Goal: Task Accomplishment & Management: Use online tool/utility

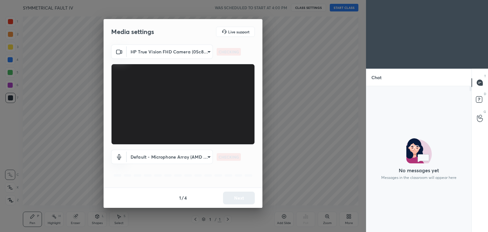
scroll to position [2, 2]
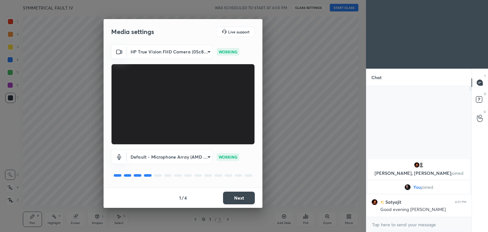
click at [240, 195] on button "Next" at bounding box center [239, 198] width 32 height 13
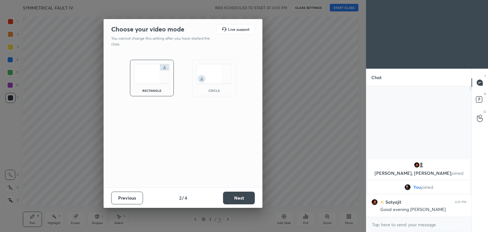
click at [240, 195] on button "Next" at bounding box center [239, 198] width 32 height 13
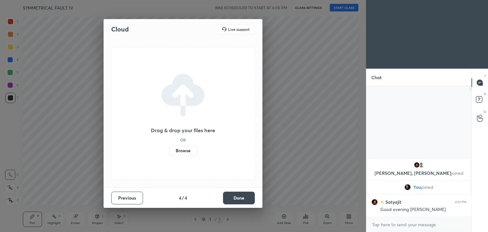
click at [240, 195] on button "Done" at bounding box center [239, 198] width 32 height 13
click at [240, 195] on div "Cloud Live support Drag & drop your files here OR Browse Previous 4 / 4 Done" at bounding box center [183, 116] width 366 height 232
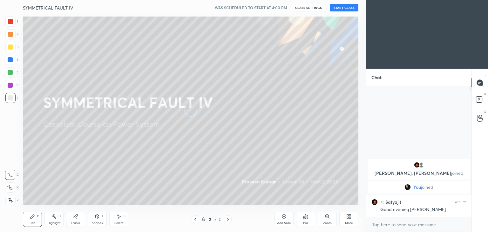
click at [337, 7] on button "START CLASS" at bounding box center [344, 8] width 29 height 8
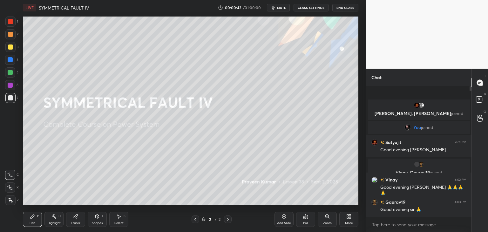
click at [287, 215] on div "Add Slide" at bounding box center [284, 219] width 19 height 15
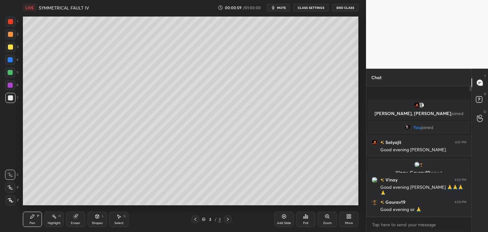
click at [280, 5] on span "mute" at bounding box center [281, 7] width 9 height 4
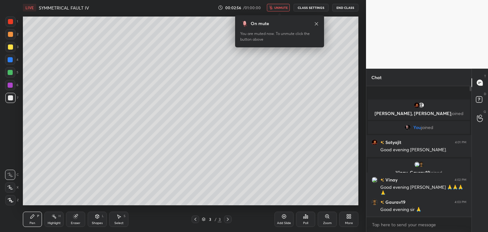
click at [272, 8] on icon "button" at bounding box center [270, 8] width 3 height 4
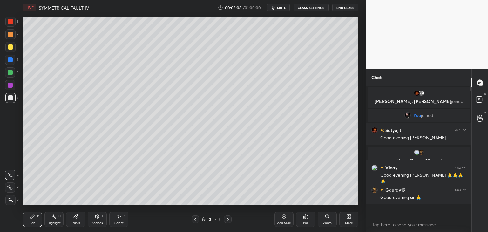
scroll to position [129, 103]
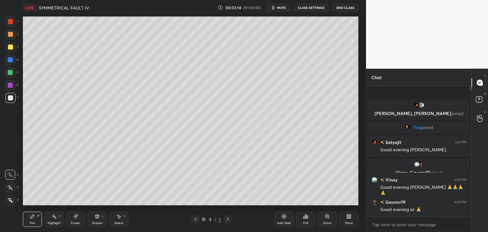
click at [272, 8] on icon "button" at bounding box center [273, 7] width 5 height 5
click at [272, 8] on icon "button" at bounding box center [270, 8] width 3 height 4
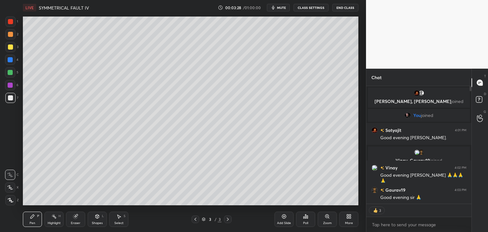
click at [272, 8] on icon "button" at bounding box center [273, 7] width 5 height 5
click at [353, 222] on div "More" at bounding box center [349, 223] width 8 height 3
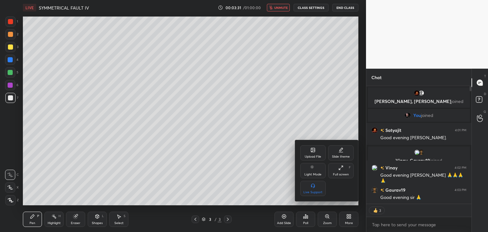
click at [309, 154] on div "Upload File" at bounding box center [313, 152] width 25 height 15
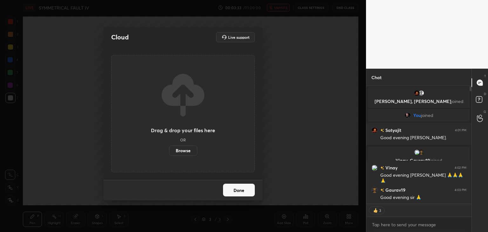
click at [188, 153] on label "Browse" at bounding box center [183, 151] width 28 height 10
click at [169, 153] on input "Browse" at bounding box center [169, 151] width 0 height 10
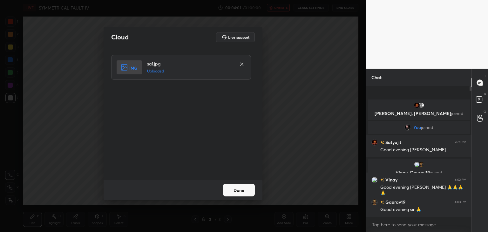
click at [247, 189] on button "Done" at bounding box center [239, 190] width 32 height 13
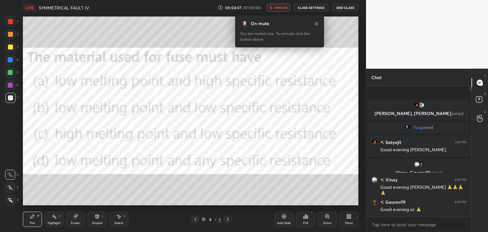
click at [284, 10] on button "unmute" at bounding box center [278, 8] width 23 height 8
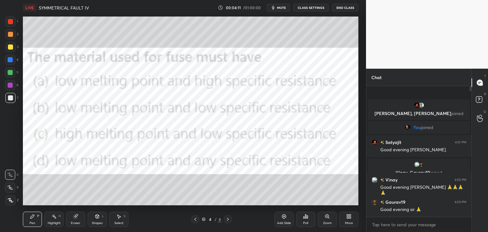
click at [312, 216] on div "Poll" at bounding box center [305, 219] width 19 height 15
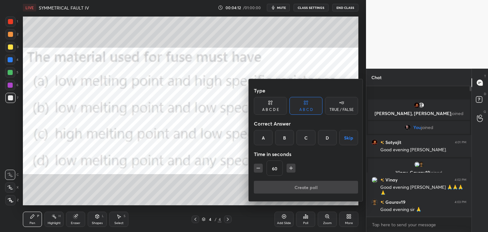
click at [312, 216] on div at bounding box center [244, 116] width 488 height 232
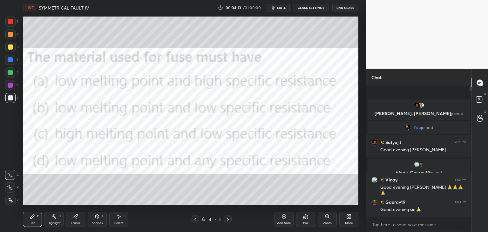
click at [312, 216] on div "Poll" at bounding box center [305, 219] width 19 height 15
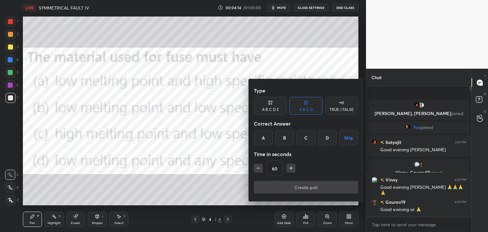
click at [312, 216] on div at bounding box center [244, 116] width 488 height 232
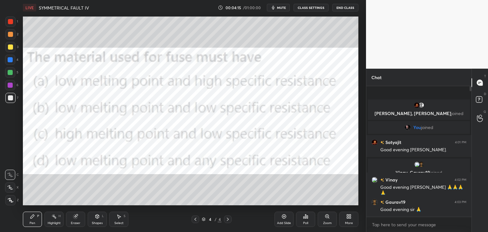
click at [312, 216] on div "Poll" at bounding box center [305, 219] width 19 height 15
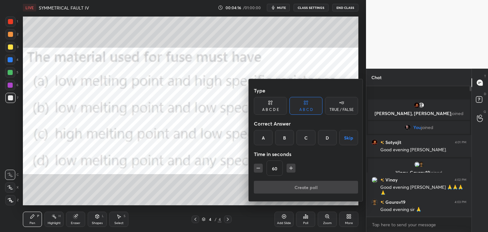
click at [282, 138] on div "B" at bounding box center [284, 137] width 19 height 15
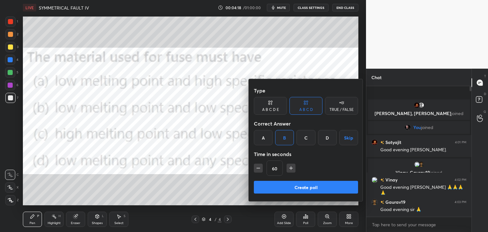
click at [279, 185] on button "Create poll" at bounding box center [306, 187] width 104 height 13
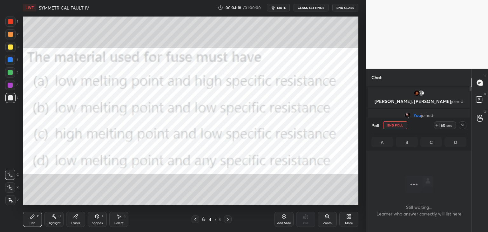
scroll to position [96, 103]
click at [275, 10] on icon "button" at bounding box center [273, 7] width 5 height 5
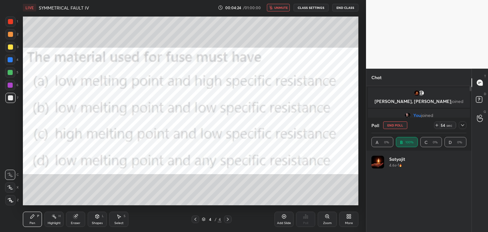
scroll to position [74, 93]
click at [275, 10] on button "unmute" at bounding box center [278, 8] width 23 height 8
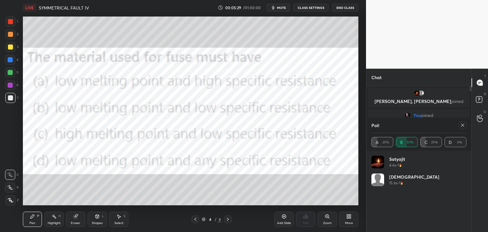
click at [8, 20] on div at bounding box center [10, 21] width 5 height 5
click at [350, 7] on div "LIVE SYMMETRICAL FAULT IV 00:06:48 / 01:00:00 mute CLASS SETTINGS End Class Set…" at bounding box center [190, 116] width 341 height 232
click at [461, 123] on icon at bounding box center [462, 125] width 5 height 5
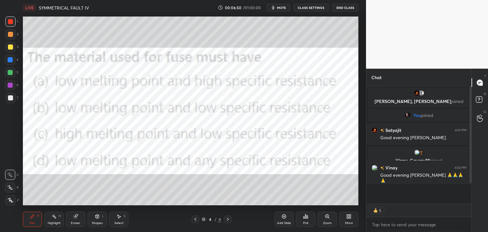
scroll to position [0, 0]
click at [282, 8] on span "mute" at bounding box center [281, 7] width 9 height 4
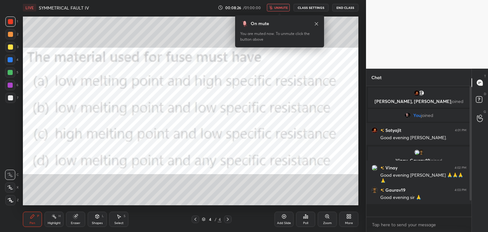
scroll to position [129, 103]
click at [274, 3] on div "LIVE SYMMETRICAL FAULT IV 00:08:30 / 01:00:00 unmute CLASS SETTINGS End Class" at bounding box center [191, 7] width 336 height 15
click at [274, 5] on button "unmute" at bounding box center [278, 8] width 23 height 8
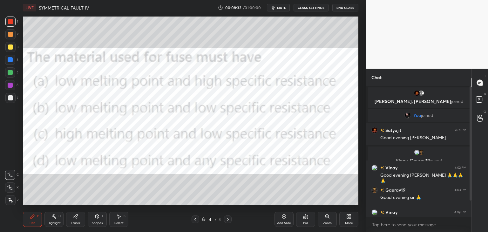
click at [351, 210] on div "LIVE SYMMETRICAL FAULT IV 00:08:33 / 01:00:00 mute CLASS SETTINGS End Class Set…" at bounding box center [190, 116] width 341 height 232
click at [352, 222] on div "More" at bounding box center [349, 223] width 8 height 3
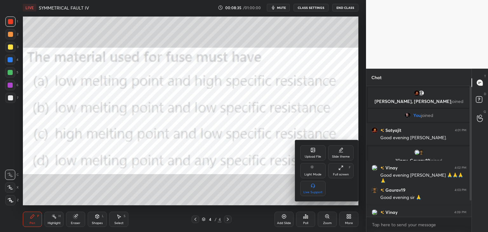
click at [314, 153] on div "Upload File" at bounding box center [313, 152] width 25 height 15
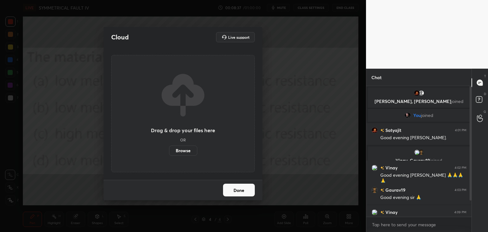
click at [190, 149] on label "Browse" at bounding box center [183, 151] width 28 height 10
click at [169, 149] on input "Browse" at bounding box center [169, 151] width 0 height 10
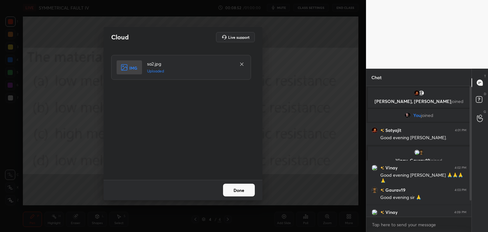
click at [240, 190] on button "Done" at bounding box center [239, 190] width 32 height 13
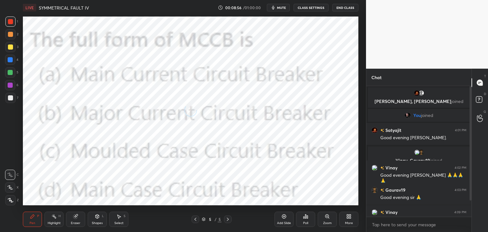
click at [305, 222] on div "Poll" at bounding box center [305, 223] width 5 height 3
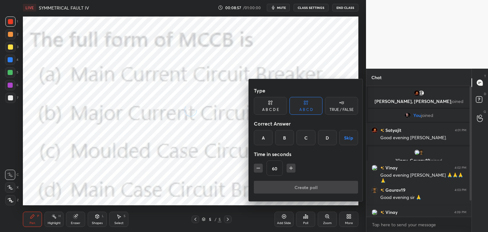
click at [305, 222] on div at bounding box center [244, 116] width 488 height 232
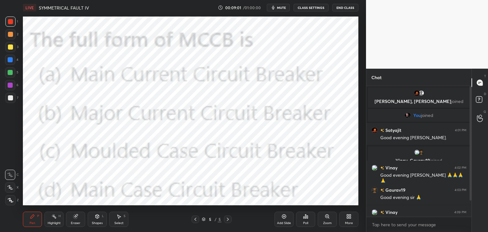
click at [305, 222] on div "Poll" at bounding box center [305, 223] width 5 height 3
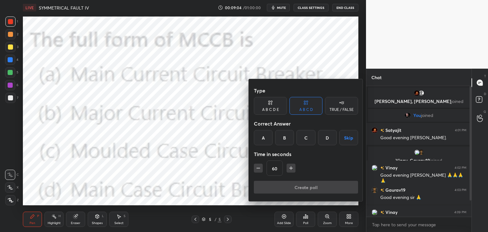
drag, startPoint x: 307, startPoint y: 138, endPoint x: 305, endPoint y: 144, distance: 6.3
click at [305, 144] on div "C" at bounding box center [306, 137] width 19 height 15
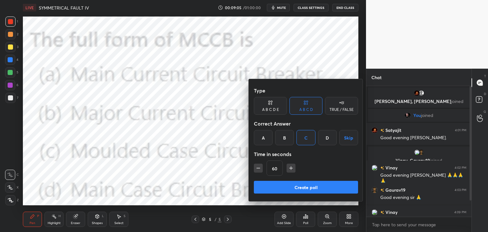
click at [295, 186] on button "Create poll" at bounding box center [306, 187] width 104 height 13
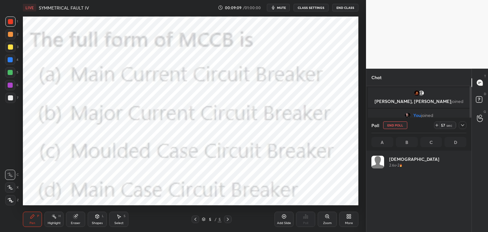
scroll to position [74, 93]
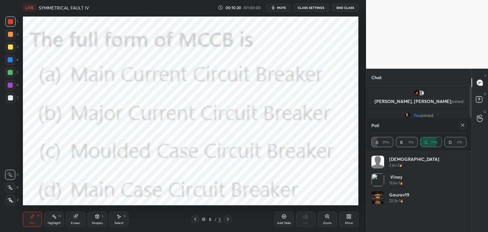
click at [288, 220] on div "Add Slide" at bounding box center [284, 219] width 19 height 15
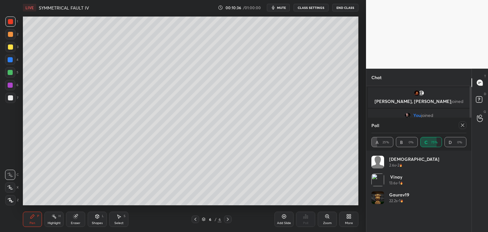
click at [464, 125] on icon at bounding box center [462, 125] width 5 height 5
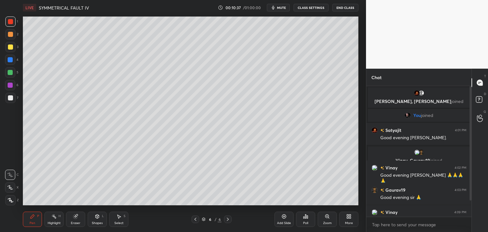
scroll to position [76, 103]
click at [472, 193] on div "T Messages (T) D Doubts (D) G Raise Hand (G)" at bounding box center [480, 150] width 17 height 163
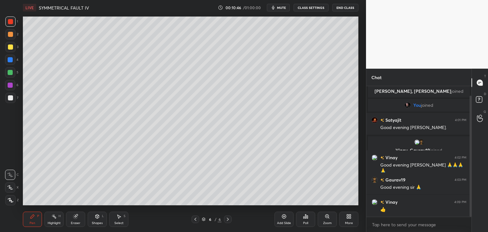
drag, startPoint x: 471, startPoint y: 197, endPoint x: 471, endPoint y: 225, distance: 27.7
click at [471, 225] on div "[PERSON_NAME], [PERSON_NAME] joined You joined [PERSON_NAME] 4:01 PM Good eveni…" at bounding box center [419, 159] width 105 height 146
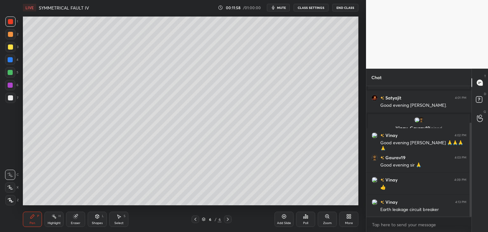
scroll to position [129, 103]
click at [349, 219] on div "More" at bounding box center [349, 219] width 19 height 15
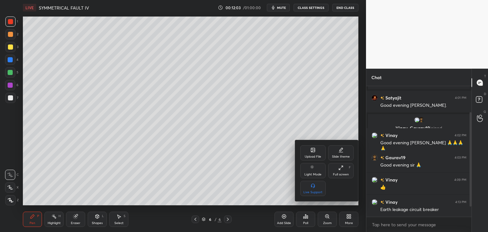
click at [193, 220] on div at bounding box center [244, 116] width 488 height 232
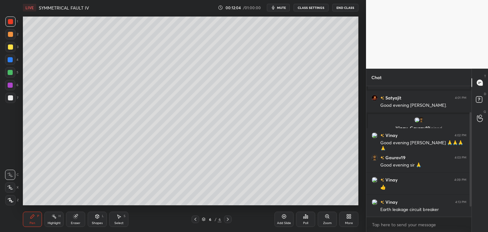
click at [193, 220] on div at bounding box center [196, 220] width 8 height 8
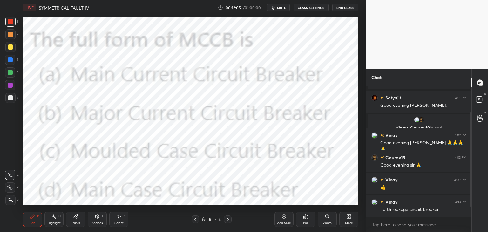
click at [348, 219] on div "More" at bounding box center [349, 219] width 19 height 15
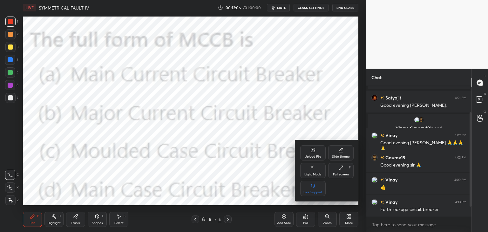
click at [303, 149] on div "Upload File" at bounding box center [313, 152] width 25 height 15
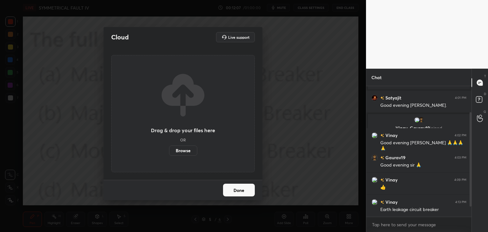
click at [182, 149] on label "Browse" at bounding box center [183, 151] width 28 height 10
click at [169, 149] on input "Browse" at bounding box center [169, 151] width 0 height 10
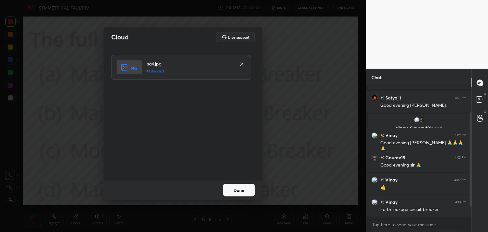
click at [241, 189] on button "Done" at bounding box center [239, 190] width 32 height 13
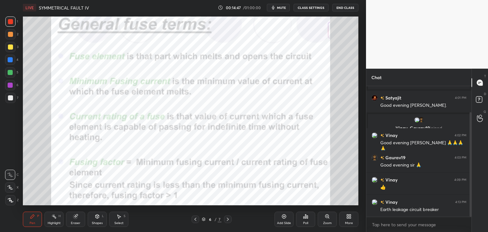
click at [279, 222] on div "Add Slide" at bounding box center [284, 223] width 14 height 3
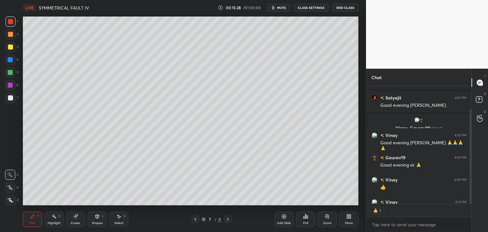
scroll to position [2, 2]
click at [197, 218] on icon at bounding box center [195, 219] width 5 height 5
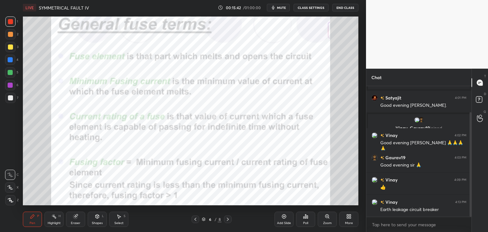
scroll to position [129, 103]
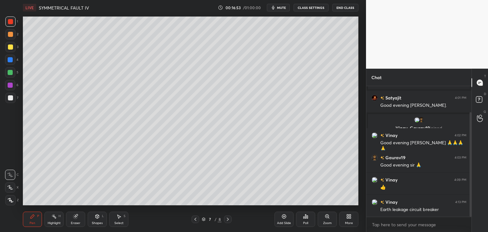
click at [198, 220] on icon at bounding box center [195, 219] width 5 height 5
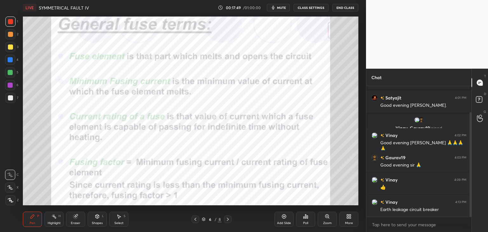
click at [77, 215] on icon at bounding box center [75, 215] width 3 height 3
click at [8, 201] on span "Erase all" at bounding box center [10, 200] width 10 height 4
click at [342, 218] on div "More" at bounding box center [349, 219] width 19 height 15
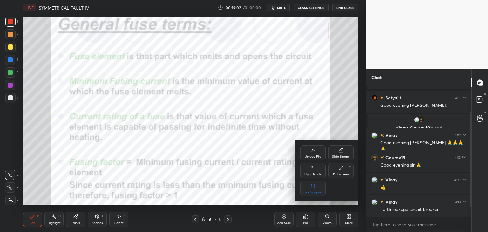
click at [308, 160] on div "Upload File" at bounding box center [313, 152] width 25 height 15
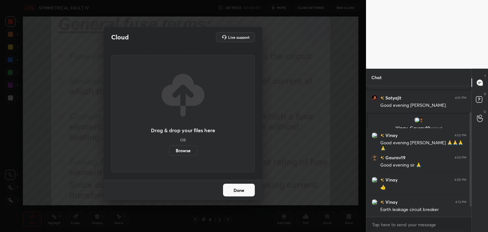
click at [187, 151] on label "Browse" at bounding box center [183, 151] width 28 height 10
click at [169, 151] on input "Browse" at bounding box center [169, 151] width 0 height 10
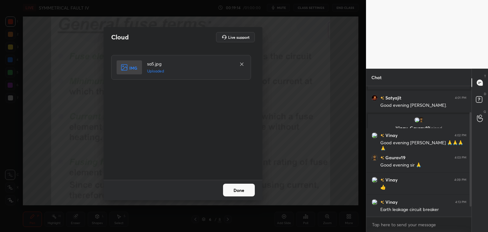
click at [242, 190] on button "Done" at bounding box center [239, 190] width 32 height 13
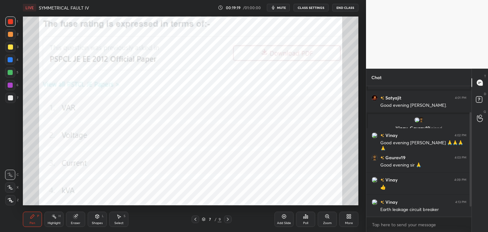
click at [303, 221] on div "Poll" at bounding box center [305, 219] width 19 height 15
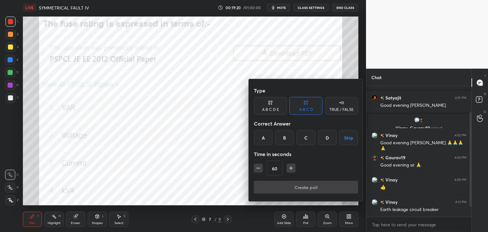
click at [307, 134] on div "C" at bounding box center [306, 137] width 19 height 15
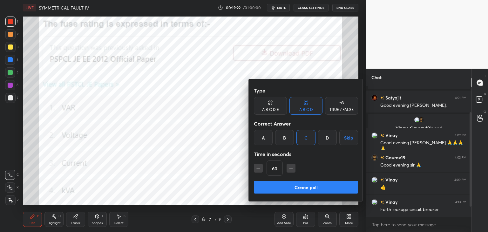
click at [282, 187] on button "Create poll" at bounding box center [306, 187] width 104 height 13
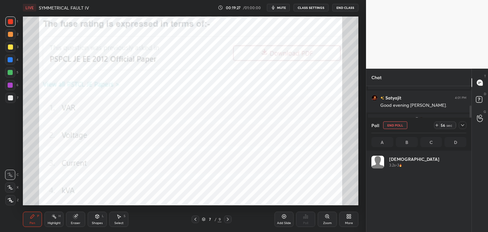
scroll to position [74, 93]
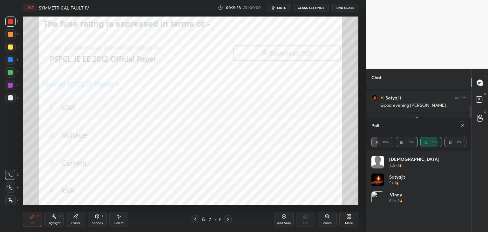
click at [344, 218] on div "More" at bounding box center [349, 219] width 19 height 15
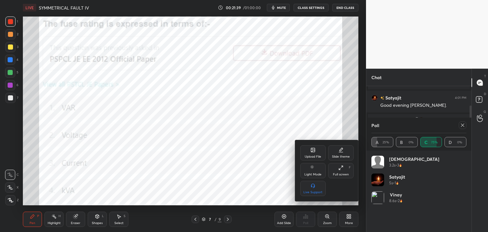
click at [310, 149] on div "Upload File" at bounding box center [313, 152] width 25 height 15
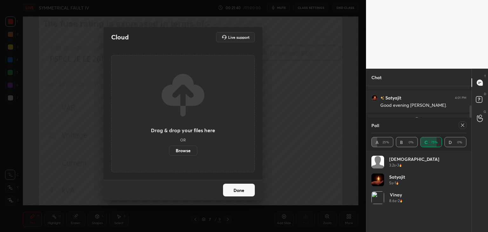
click at [180, 148] on label "Browse" at bounding box center [183, 151] width 28 height 10
click at [169, 148] on input "Browse" at bounding box center [169, 151] width 0 height 10
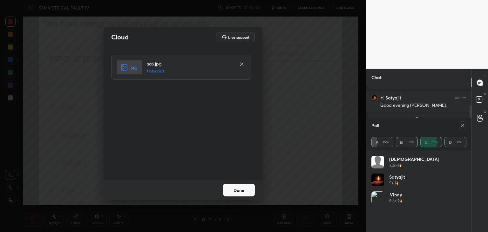
click at [241, 190] on button "Done" at bounding box center [239, 190] width 32 height 13
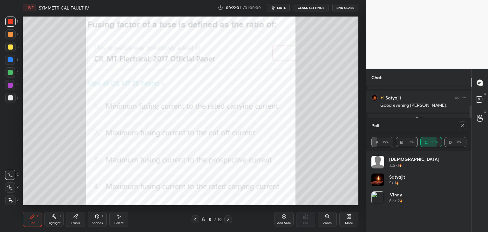
click at [462, 128] on div at bounding box center [463, 125] width 8 height 8
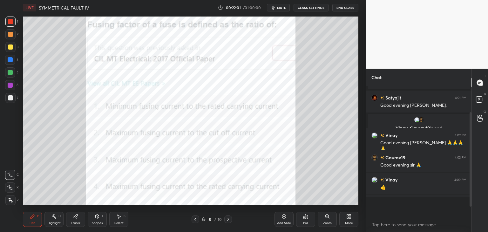
scroll to position [76, 103]
click at [309, 219] on div "Poll" at bounding box center [305, 219] width 19 height 15
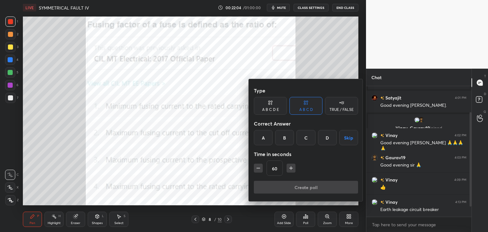
click at [309, 219] on div at bounding box center [244, 116] width 488 height 232
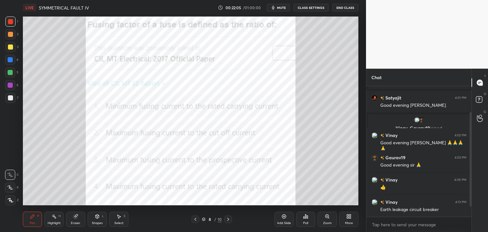
click at [309, 219] on div "Poll" at bounding box center [305, 219] width 19 height 15
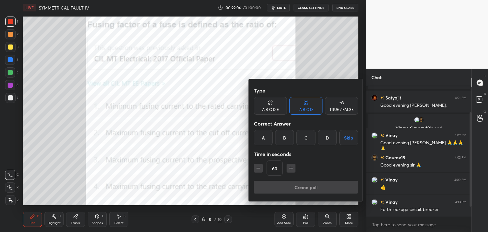
click at [261, 135] on div "A" at bounding box center [263, 137] width 19 height 15
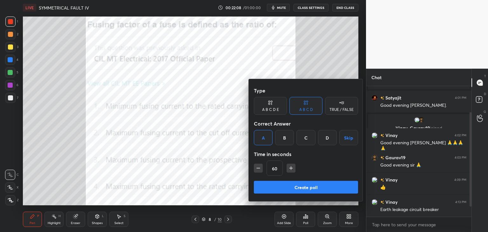
click at [281, 186] on button "Create poll" at bounding box center [306, 187] width 104 height 13
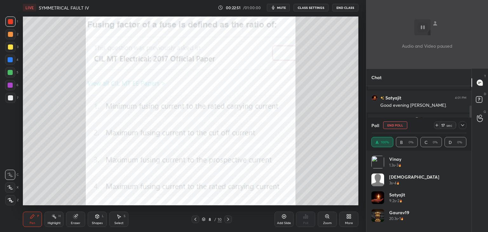
scroll to position [2, 2]
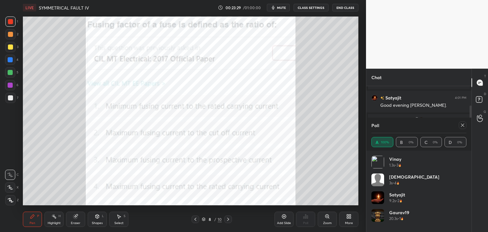
click at [462, 126] on icon at bounding box center [462, 125] width 5 height 5
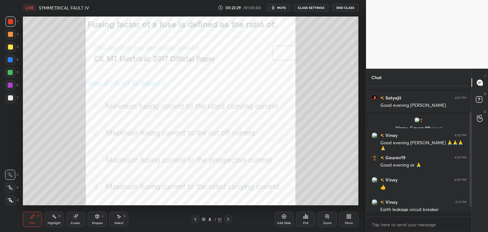
scroll to position [73, 103]
click at [354, 218] on div "More" at bounding box center [349, 219] width 19 height 15
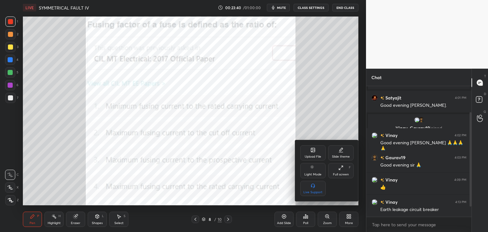
click at [313, 156] on div "Upload File" at bounding box center [313, 156] width 17 height 3
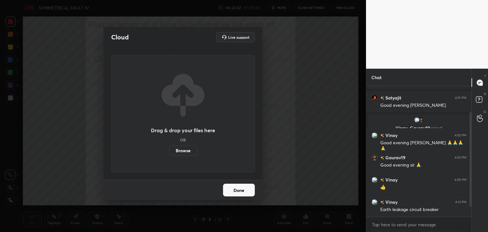
click at [188, 153] on label "Browse" at bounding box center [183, 151] width 28 height 10
click at [169, 153] on input "Browse" at bounding box center [169, 151] width 0 height 10
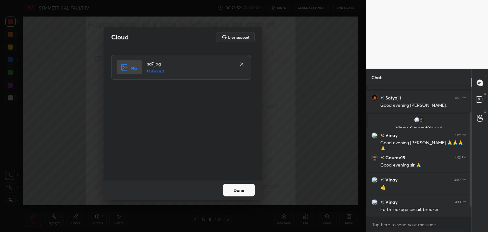
click at [244, 190] on button "Done" at bounding box center [239, 190] width 32 height 13
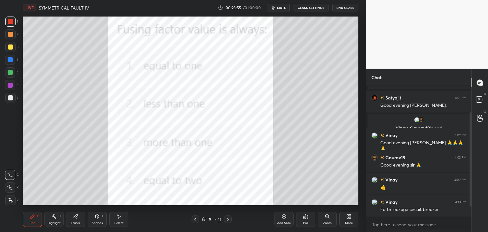
click at [304, 220] on div "Poll" at bounding box center [305, 219] width 19 height 15
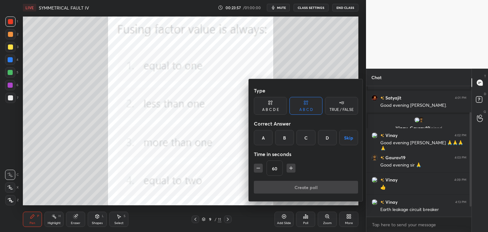
click at [326, 141] on div "D" at bounding box center [327, 137] width 19 height 15
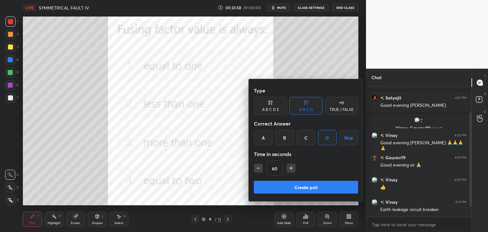
click at [307, 138] on div "C" at bounding box center [306, 137] width 19 height 15
click at [302, 189] on button "Create poll" at bounding box center [306, 187] width 104 height 13
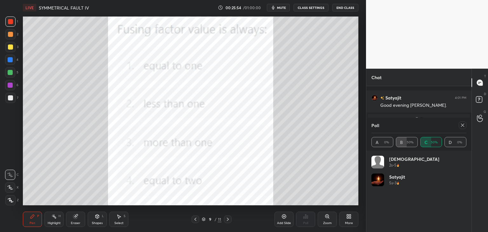
scroll to position [66, 0]
click at [459, 126] on div at bounding box center [463, 125] width 8 height 8
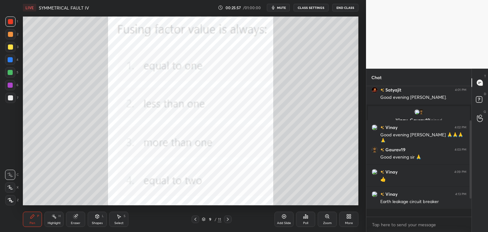
scroll to position [74, 103]
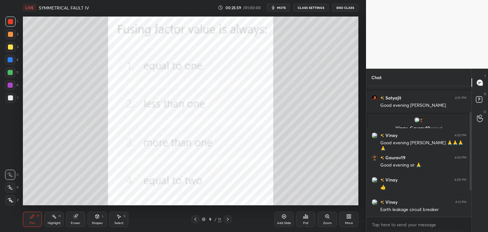
click at [195, 219] on icon at bounding box center [196, 219] width 2 height 3
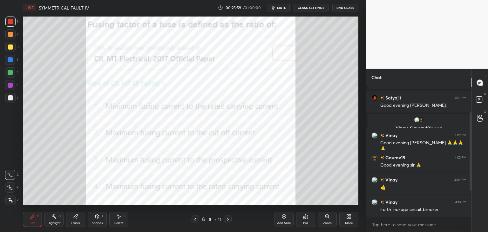
click at [195, 219] on icon at bounding box center [196, 219] width 2 height 3
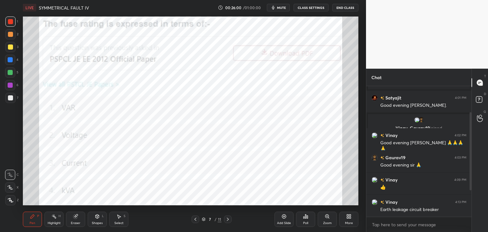
click at [195, 219] on icon at bounding box center [196, 219] width 2 height 3
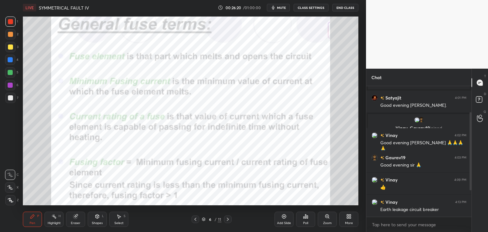
click at [226, 217] on div at bounding box center [228, 220] width 8 height 8
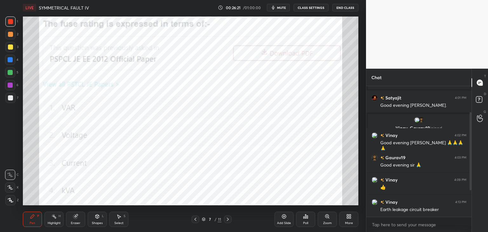
click at [226, 217] on div at bounding box center [228, 220] width 8 height 8
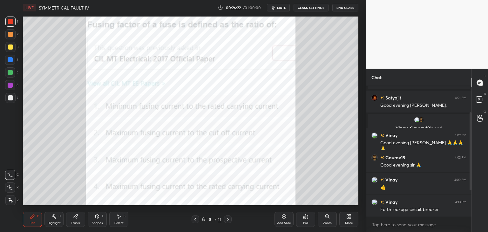
click at [226, 217] on div at bounding box center [228, 220] width 8 height 8
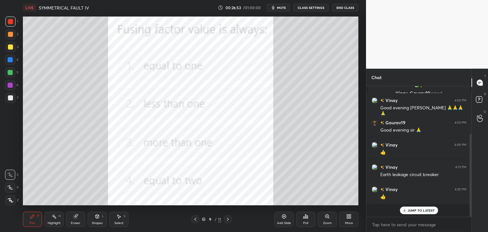
scroll to position [129, 103]
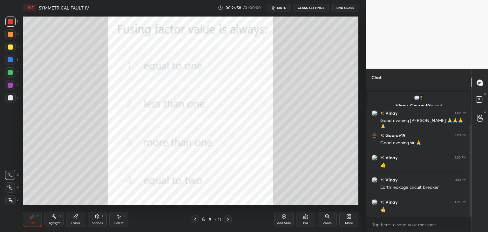
click at [348, 218] on icon at bounding box center [348, 218] width 2 height 2
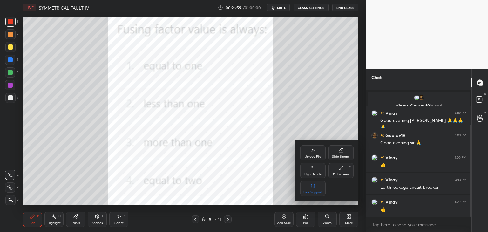
click at [313, 158] on div "Upload File" at bounding box center [313, 156] width 17 height 3
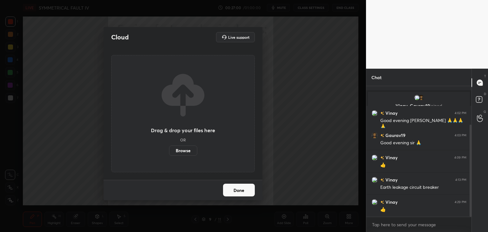
click at [187, 153] on label "Browse" at bounding box center [183, 151] width 28 height 10
click at [169, 153] on input "Browse" at bounding box center [169, 151] width 0 height 10
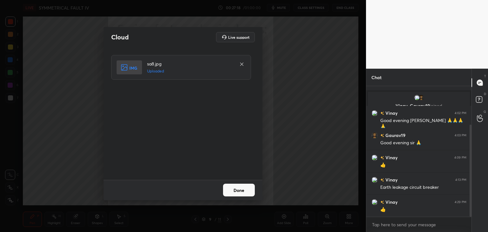
click at [240, 194] on button "Done" at bounding box center [239, 190] width 32 height 13
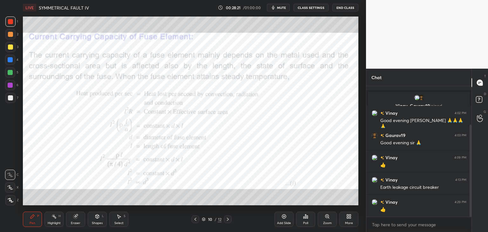
drag, startPoint x: 75, startPoint y: 219, endPoint x: 13, endPoint y: 200, distance: 65.2
click at [13, 200] on div "1 2 3 4 5 6 7 C X Z C X Z E E Erase all H H LIVE SYMMETRICAL FAULT IV 00:28:21 …" at bounding box center [180, 116] width 361 height 232
click at [13, 200] on icon at bounding box center [11, 200] width 6 height 4
click at [28, 215] on div "Pen P" at bounding box center [32, 219] width 19 height 15
click at [75, 222] on div "Eraser" at bounding box center [76, 223] width 10 height 3
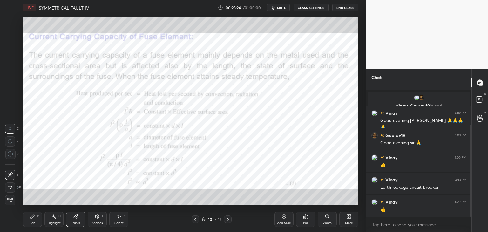
click at [10, 200] on span "Erase all" at bounding box center [10, 200] width 10 height 4
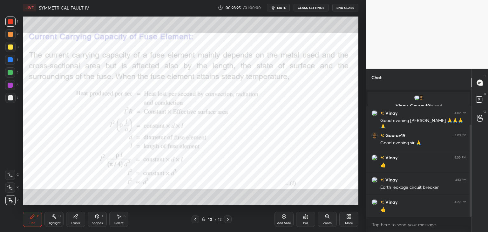
click at [32, 222] on div "Pen" at bounding box center [33, 223] width 6 height 3
click at [10, 26] on div at bounding box center [10, 22] width 10 height 10
click at [349, 218] on icon at bounding box center [349, 216] width 5 height 5
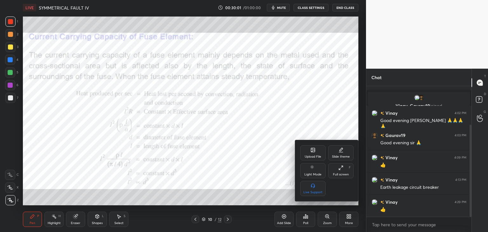
click at [315, 155] on div "Upload File" at bounding box center [313, 156] width 17 height 3
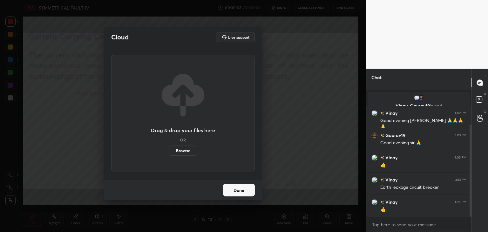
click at [181, 149] on label "Browse" at bounding box center [183, 151] width 28 height 10
click at [169, 149] on input "Browse" at bounding box center [169, 151] width 0 height 10
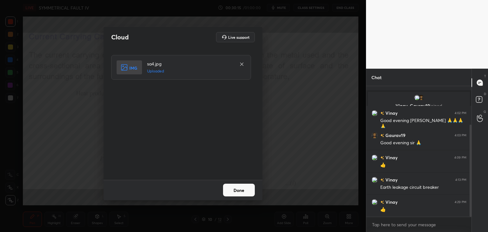
click at [239, 190] on button "Done" at bounding box center [239, 190] width 32 height 13
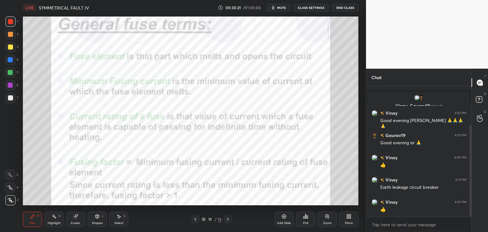
click at [349, 218] on icon at bounding box center [350, 218] width 2 height 2
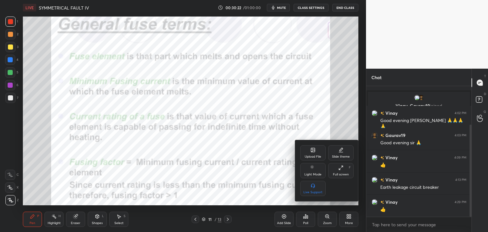
click at [315, 156] on div "Upload File" at bounding box center [313, 156] width 17 height 3
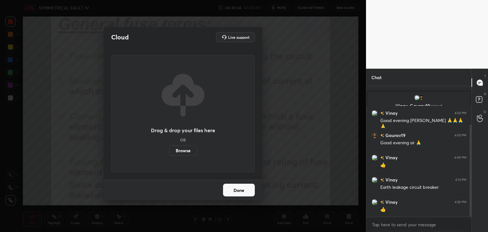
drag, startPoint x: 285, startPoint y: 184, endPoint x: 231, endPoint y: 190, distance: 54.4
click at [231, 190] on div "Cloud Live support Drag & drop your files here OR Browse Done" at bounding box center [183, 116] width 366 height 232
click at [231, 190] on button "Done" at bounding box center [239, 190] width 32 height 13
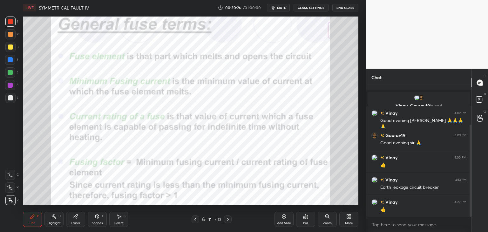
click at [198, 219] on div at bounding box center [196, 220] width 8 height 8
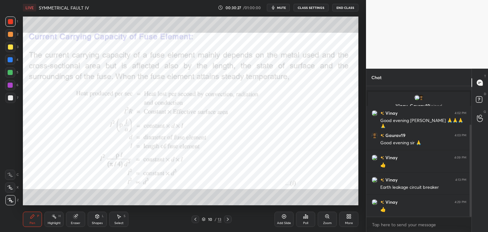
click at [347, 220] on div "More" at bounding box center [349, 219] width 19 height 15
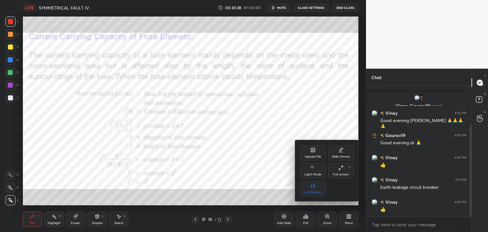
click at [314, 153] on div "Upload File" at bounding box center [313, 152] width 25 height 15
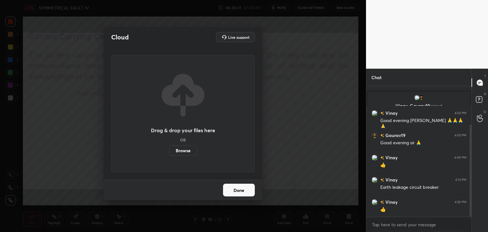
click at [187, 153] on label "Browse" at bounding box center [183, 151] width 28 height 10
click at [169, 153] on input "Browse" at bounding box center [169, 151] width 0 height 10
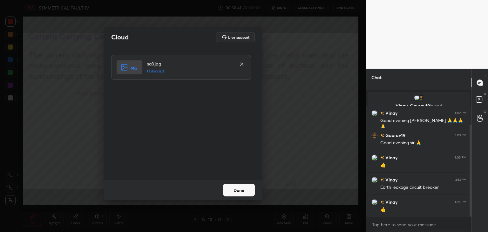
click at [236, 193] on button "Done" at bounding box center [239, 190] width 32 height 13
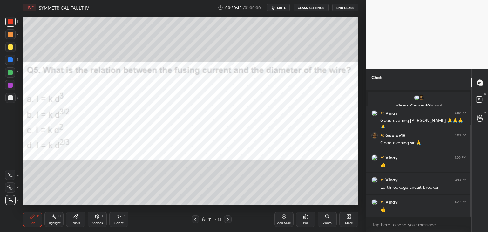
click at [310, 222] on div "Poll" at bounding box center [305, 219] width 19 height 15
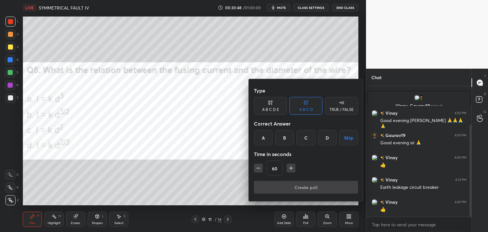
click at [288, 139] on div "B" at bounding box center [284, 137] width 19 height 15
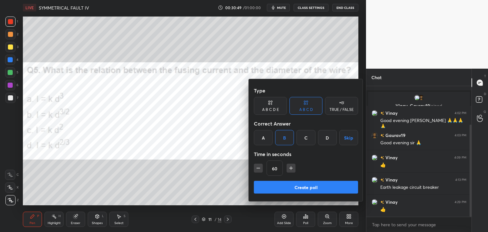
click at [294, 187] on button "Create poll" at bounding box center [306, 187] width 104 height 13
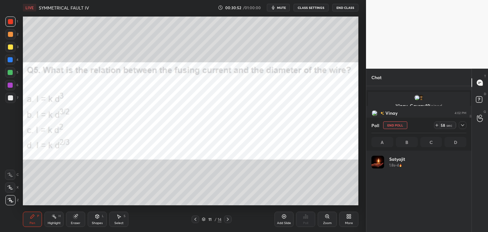
scroll to position [74, 93]
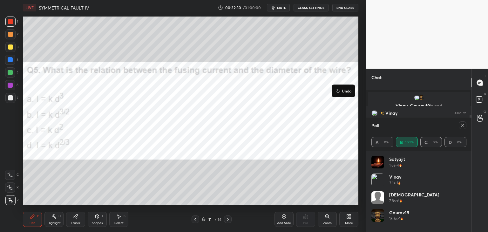
click at [463, 123] on icon at bounding box center [462, 125] width 5 height 5
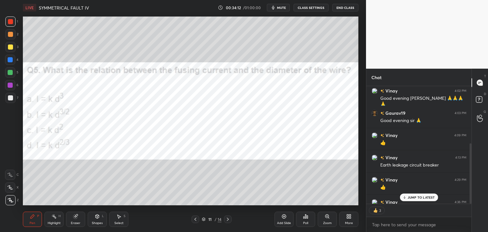
scroll to position [112, 0]
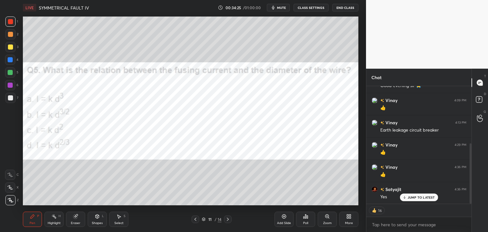
click at [201, 220] on div "11 / 14" at bounding box center [212, 220] width 40 height 8
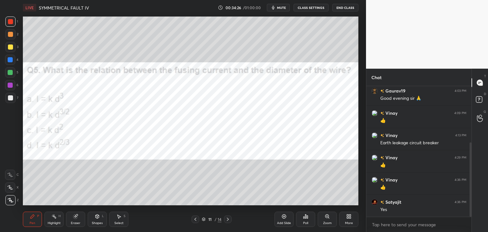
click at [203, 220] on icon at bounding box center [204, 220] width 4 height 4
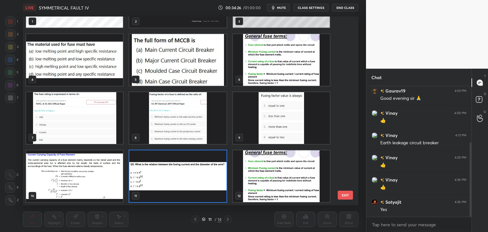
scroll to position [187, 333]
click at [267, 66] on img "grid" at bounding box center [281, 60] width 97 height 52
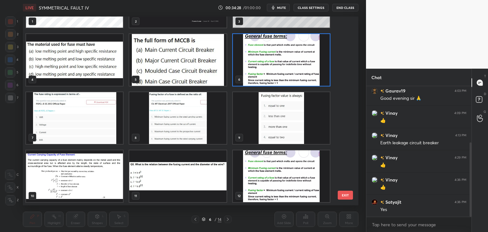
click at [267, 66] on img "grid" at bounding box center [281, 60] width 97 height 52
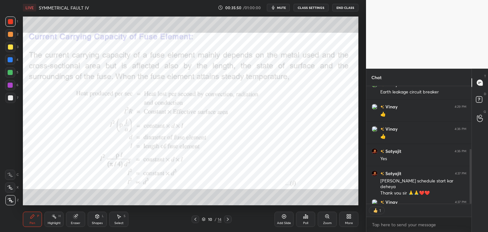
scroll to position [2, 2]
click at [280, 10] on button "mute" at bounding box center [278, 8] width 23 height 8
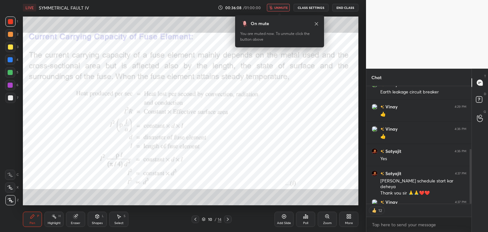
scroll to position [129, 103]
click at [13, 20] on div at bounding box center [10, 21] width 5 height 5
click at [343, 6] on button "End Class" at bounding box center [346, 8] width 26 height 8
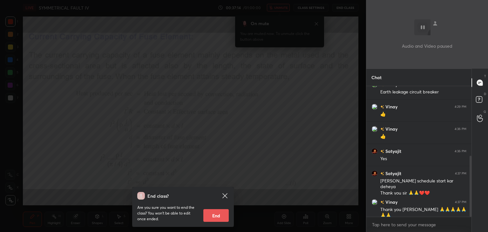
click at [213, 214] on button "End" at bounding box center [216, 215] width 25 height 13
type textarea "x"
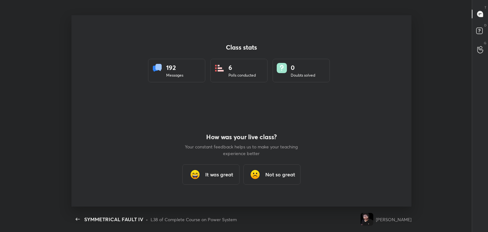
scroll to position [0, 0]
click at [221, 178] on h3 "It was great" at bounding box center [219, 175] width 28 height 8
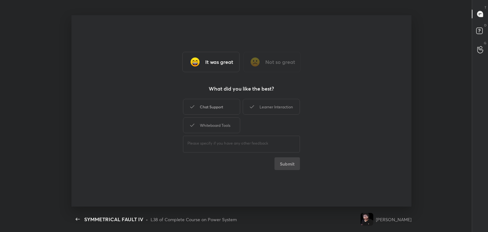
click at [217, 104] on div "Chat Support" at bounding box center [211, 107] width 57 height 16
click at [229, 130] on div "Whiteboard Tools" at bounding box center [211, 125] width 57 height 16
click at [280, 101] on div "Learner Interaction" at bounding box center [271, 107] width 57 height 16
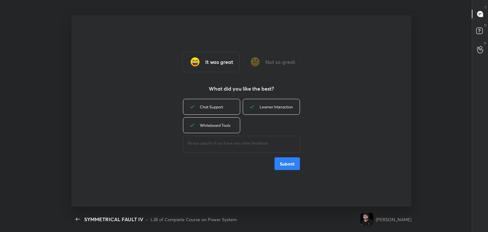
click at [292, 162] on button "Submit" at bounding box center [287, 163] width 25 height 13
